Goal: Task Accomplishment & Management: Use online tool/utility

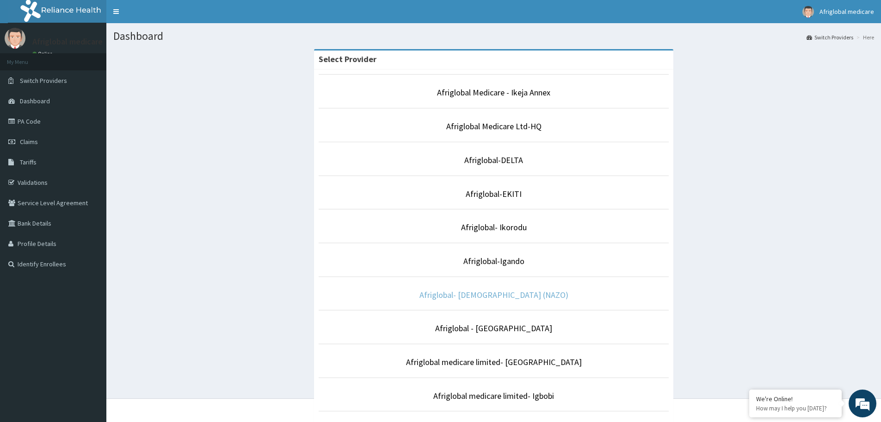
click at [497, 295] on link "Afriglobal- [DEMOGRAPHIC_DATA] (NAZO)" at bounding box center [494, 294] width 149 height 11
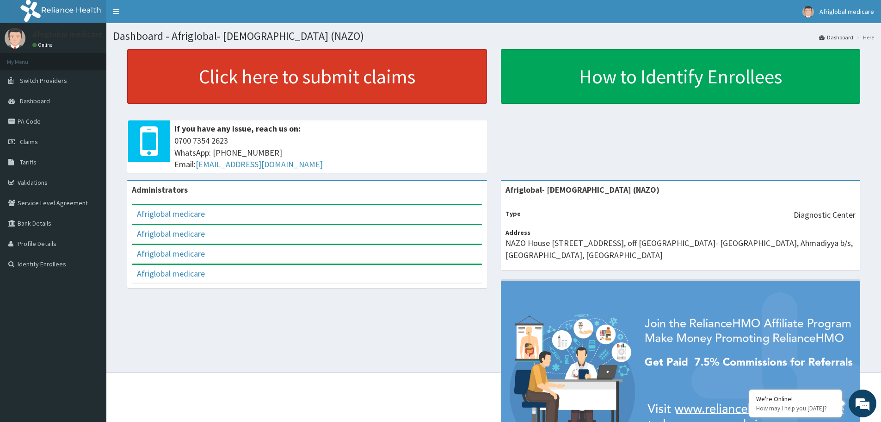
click at [283, 79] on link "Click here to submit claims" at bounding box center [307, 76] width 360 height 55
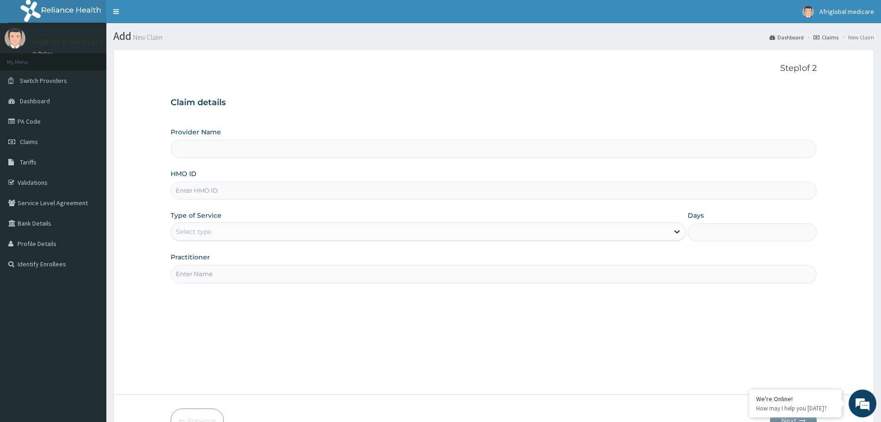
type input "Afriglobal- [DEMOGRAPHIC_DATA] (NAZO)"
click at [36, 124] on link "PA Code" at bounding box center [53, 121] width 106 height 20
